Goal: Information Seeking & Learning: Learn about a topic

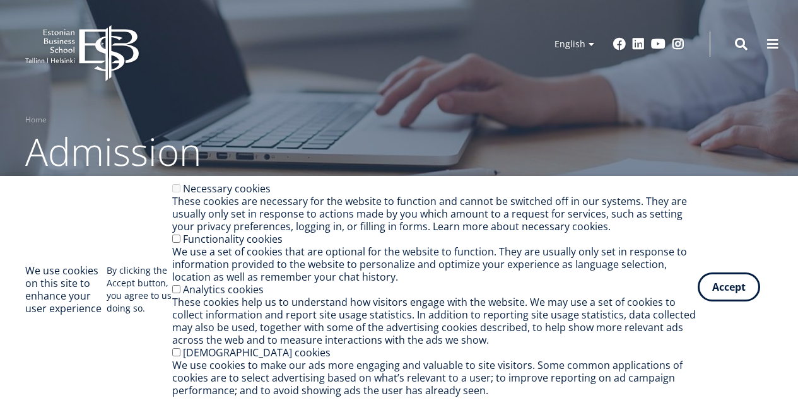
click at [734, 284] on button "Accept" at bounding box center [729, 286] width 62 height 29
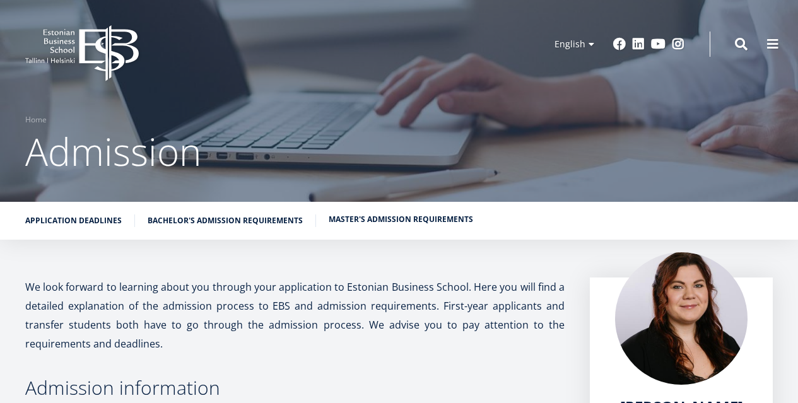
click at [434, 223] on link "Master's admission requirements" at bounding box center [401, 219] width 144 height 13
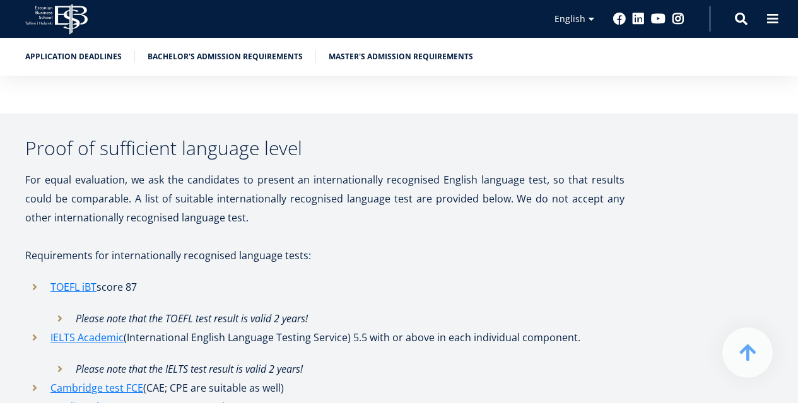
scroll to position [3982, 0]
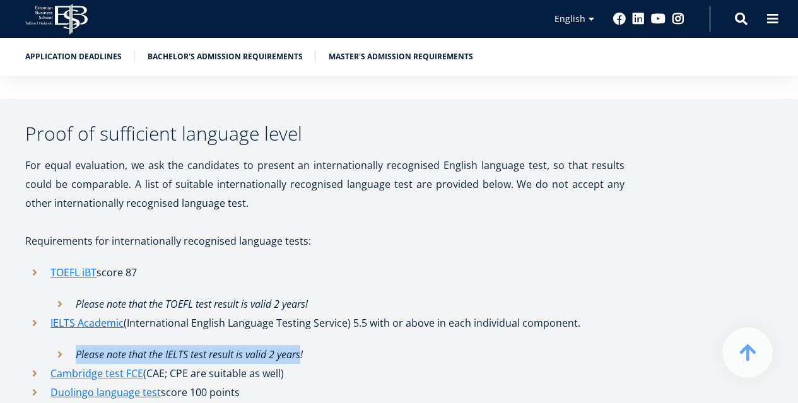
drag, startPoint x: 75, startPoint y: 287, endPoint x: 303, endPoint y: 278, distance: 228.5
click at [303, 345] on li "Please note that the IELTS test result is valid 2 years!" at bounding box center [337, 354] width 574 height 19
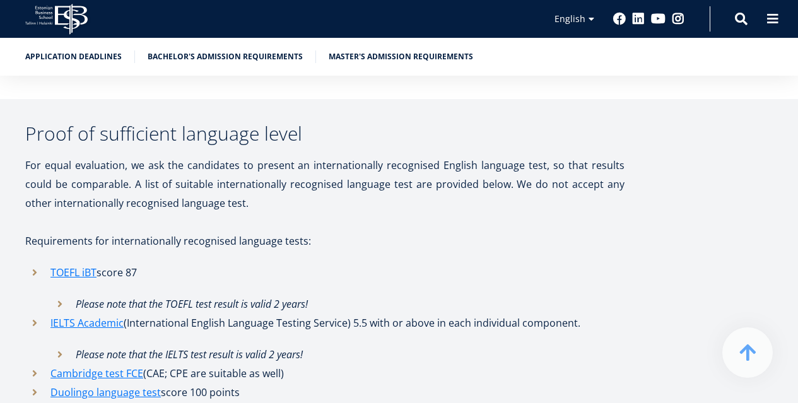
click at [310, 383] on li "Duolingo language test score 100 points" at bounding box center [324, 392] width 599 height 19
drag, startPoint x: 264, startPoint y: 319, endPoint x: 70, endPoint y: 319, distance: 193.6
click at [69, 383] on li "Duolingo language test score 100 points" at bounding box center [324, 392] width 599 height 19
click at [395, 345] on li "Please note that the IELTS test result is valid 2 years!" at bounding box center [337, 354] width 574 height 19
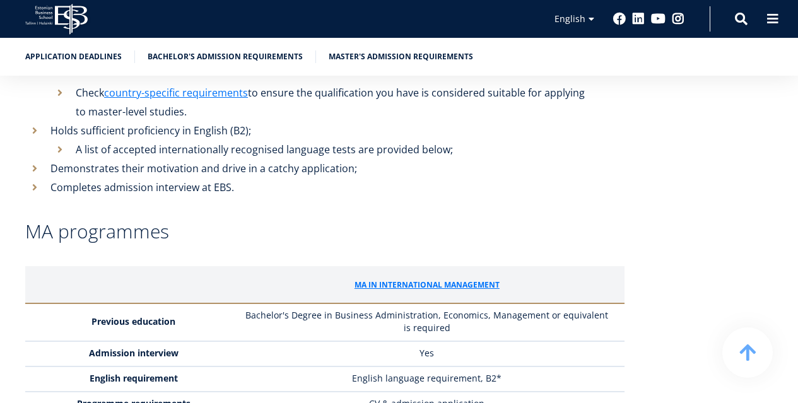
scroll to position [2783, 0]
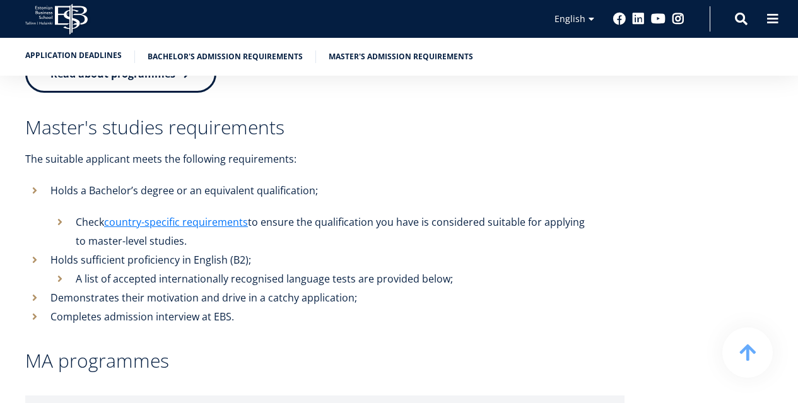
click at [74, 52] on link "Application deadlines" at bounding box center [73, 55] width 96 height 13
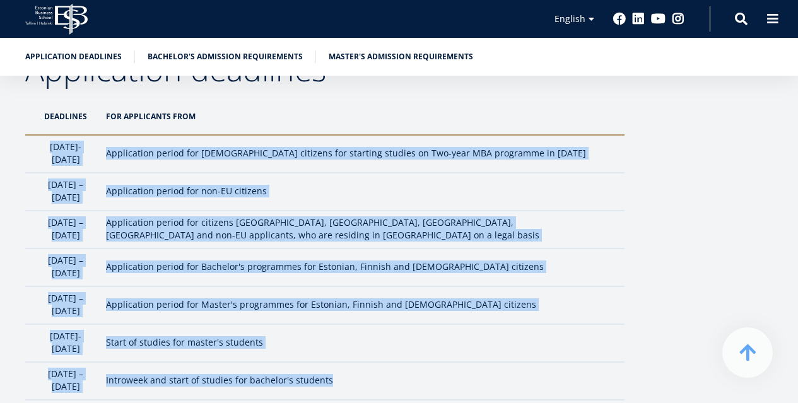
drag, startPoint x: 43, startPoint y: 144, endPoint x: 431, endPoint y: 332, distance: 431.6
click at [431, 332] on tbody "[DATE]- [DATE] Application period for [DEMOGRAPHIC_DATA] citizens for starting …" at bounding box center [324, 267] width 599 height 265
click at [482, 362] on td "Introweek and start of studies for bachelor's students" at bounding box center [362, 381] width 525 height 38
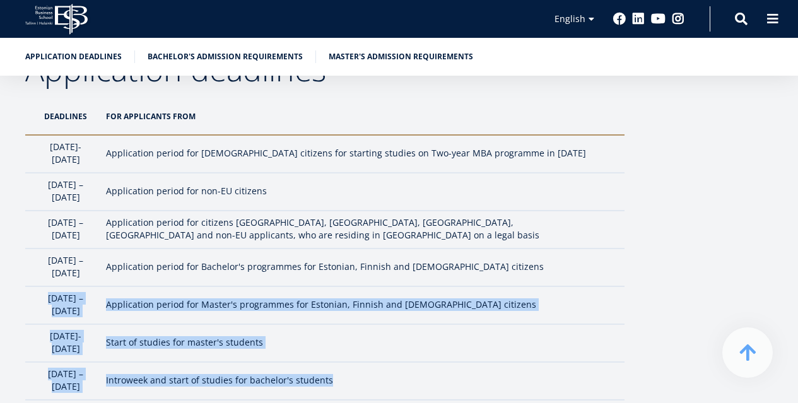
drag, startPoint x: 283, startPoint y: 325, endPoint x: 28, endPoint y: 273, distance: 259.4
click at [28, 273] on tbody "[DATE]- [DATE] Application period for [DEMOGRAPHIC_DATA] citizens for starting …" at bounding box center [324, 267] width 599 height 265
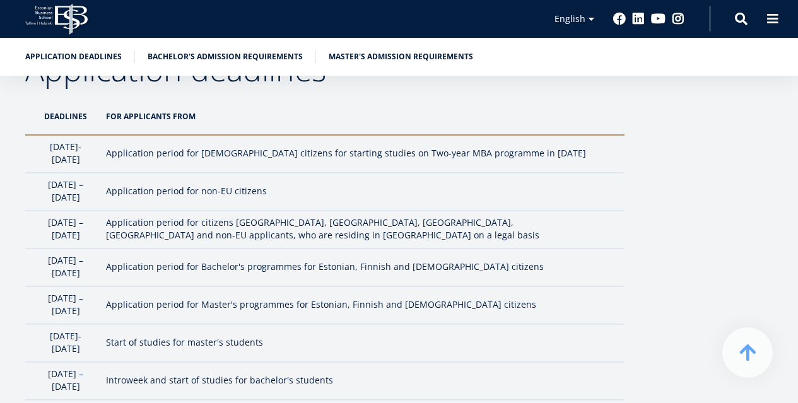
click at [241, 225] on td "Application period for citizens [GEOGRAPHIC_DATA], [GEOGRAPHIC_DATA], [GEOGRAPH…" at bounding box center [362, 230] width 525 height 38
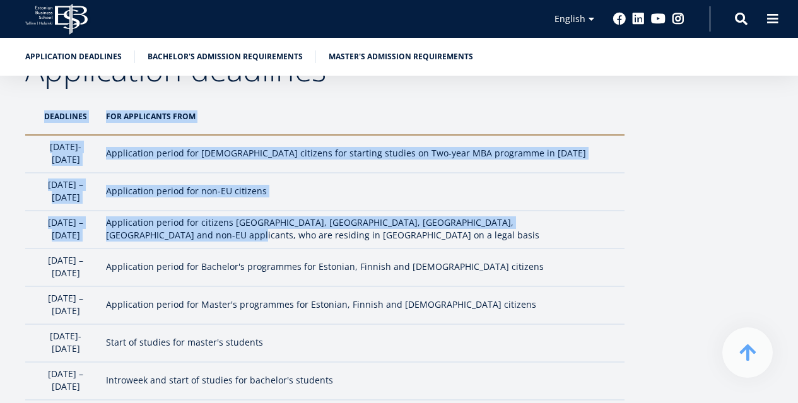
drag, startPoint x: 260, startPoint y: 224, endPoint x: 25, endPoint y: 220, distance: 235.3
click at [190, 222] on td "Application period for citizens [GEOGRAPHIC_DATA], [GEOGRAPHIC_DATA], [GEOGRAPH…" at bounding box center [362, 230] width 525 height 38
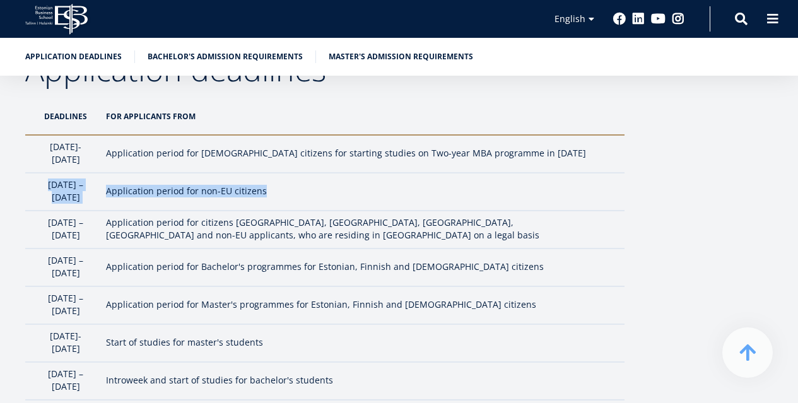
drag, startPoint x: 313, startPoint y: 182, endPoint x: 32, endPoint y: 189, distance: 280.7
click at [32, 189] on tr "[DATE] – [DATE] Application period for non-EU citizens" at bounding box center [324, 192] width 599 height 38
click at [62, 13] on icon "EBS Logo Created with Sketch." at bounding box center [56, 19] width 62 height 31
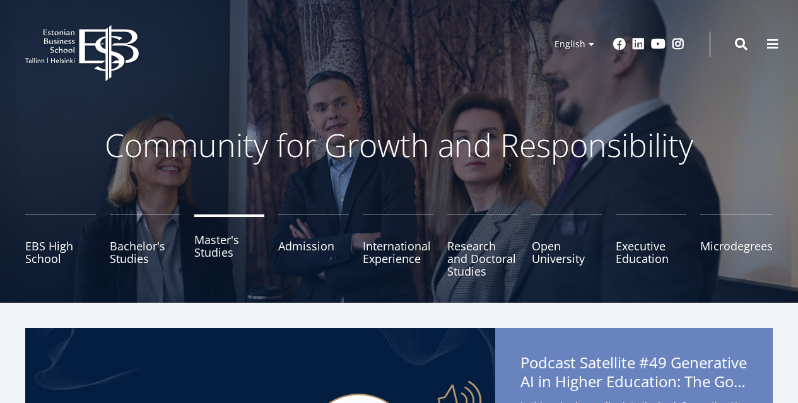
click at [223, 255] on link "Master's Studies" at bounding box center [229, 245] width 71 height 63
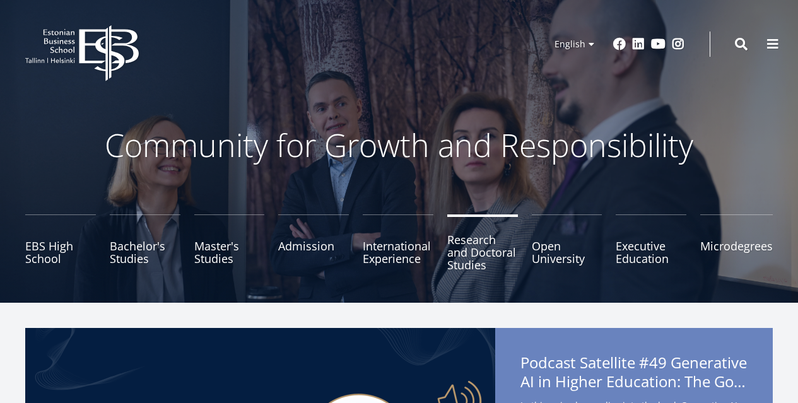
click at [484, 259] on link "Research and Doctoral Studies" at bounding box center [482, 245] width 71 height 63
